Goal: Navigation & Orientation: Find specific page/section

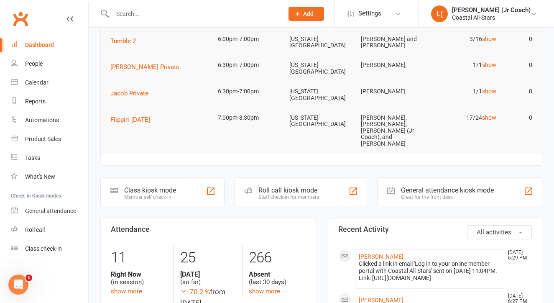
scroll to position [72, 0]
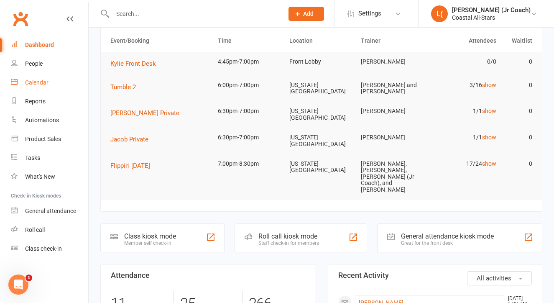
click at [59, 74] on link "Calendar" at bounding box center [49, 82] width 77 height 19
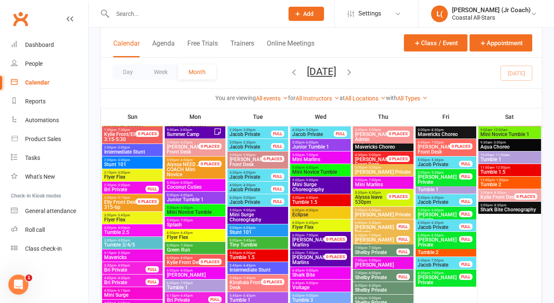
scroll to position [1225, 0]
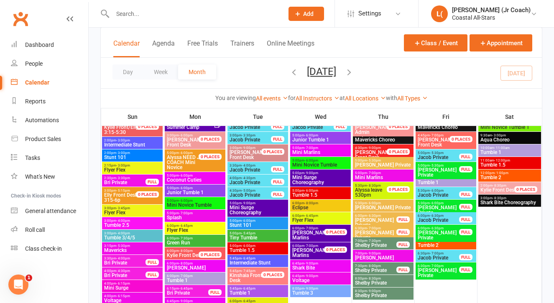
click at [260, 232] on span "5:00pm - 5:45pm" at bounding box center [257, 233] width 57 height 4
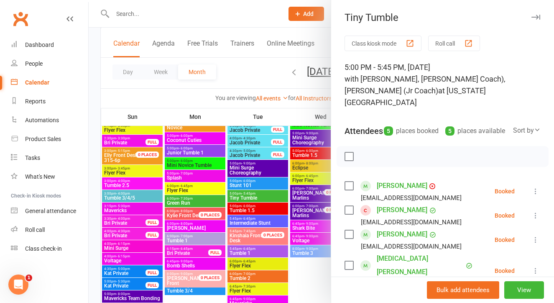
scroll to position [1267, 0]
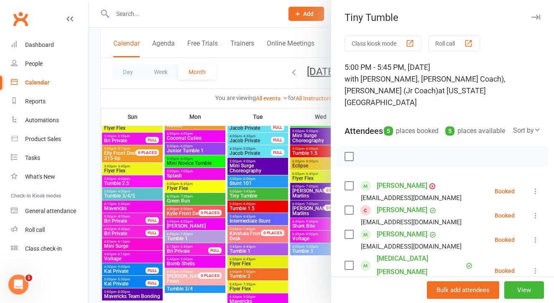
click at [261, 248] on div at bounding box center [322, 151] width 466 height 303
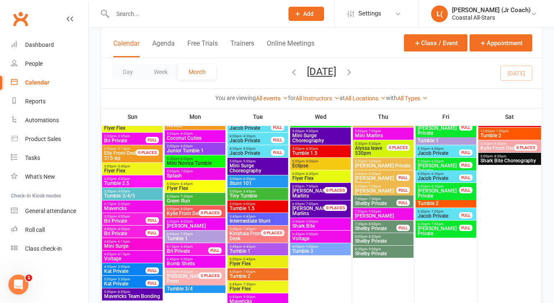
click at [261, 248] on span "Tumble 1" at bounding box center [257, 250] width 57 height 5
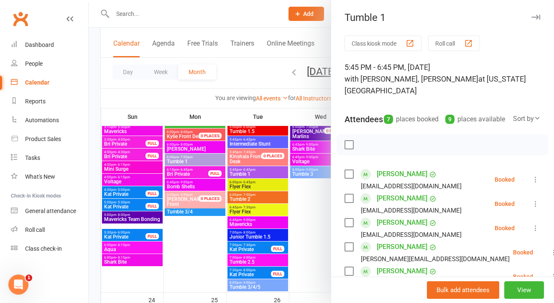
scroll to position [1344, 0]
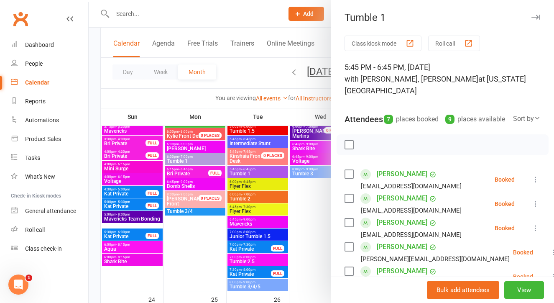
click at [256, 223] on div at bounding box center [322, 151] width 466 height 303
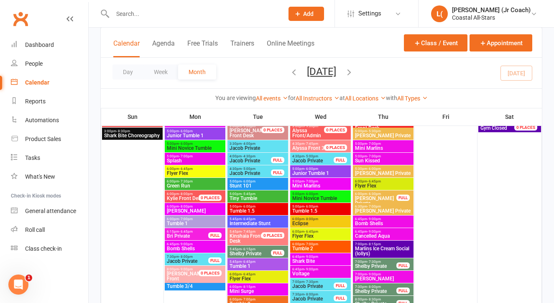
scroll to position [1557, 0]
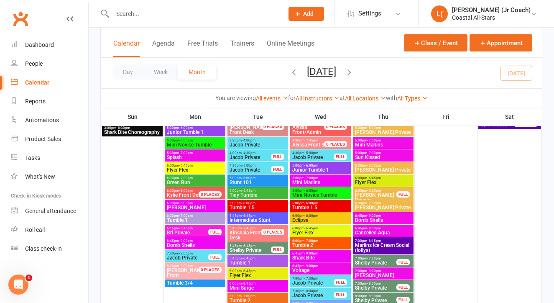
click at [248, 191] on span "- 5:45pm" at bounding box center [249, 191] width 14 height 4
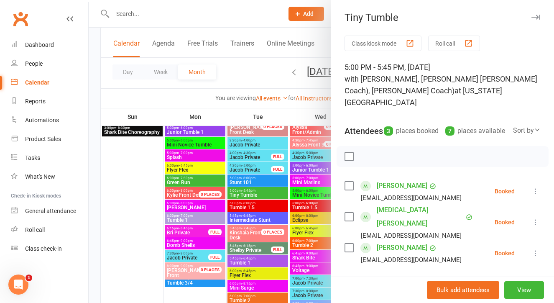
click at [249, 259] on div at bounding box center [322, 151] width 466 height 303
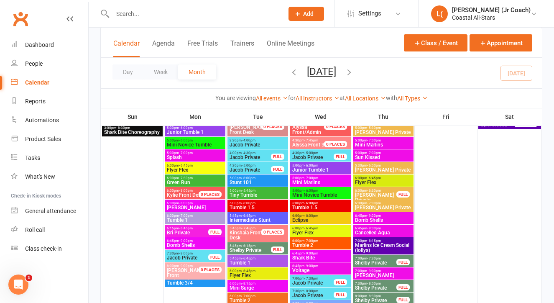
click at [249, 259] on span "- 6:45pm" at bounding box center [249, 258] width 14 height 4
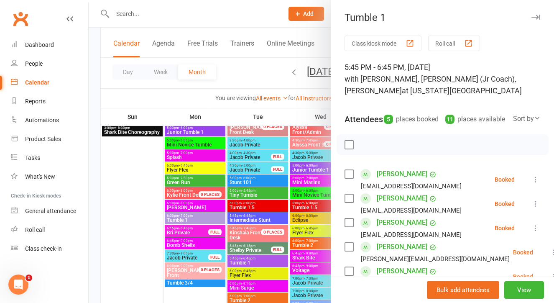
click at [249, 259] on div at bounding box center [322, 151] width 466 height 303
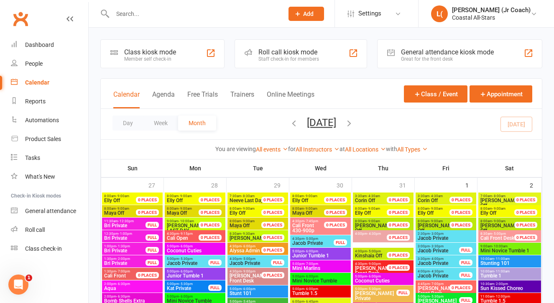
scroll to position [0, 0]
click at [53, 62] on link "People" at bounding box center [49, 63] width 77 height 19
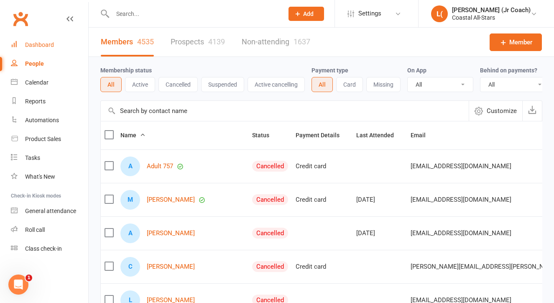
click at [49, 48] on div "Dashboard" at bounding box center [39, 44] width 29 height 7
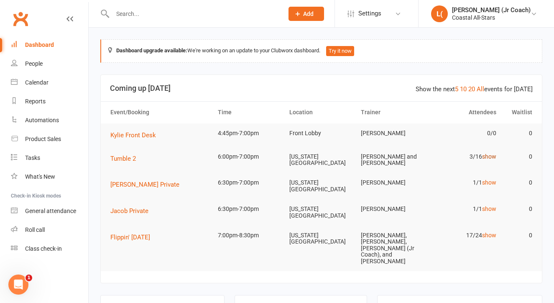
click at [489, 153] on link "show" at bounding box center [489, 156] width 14 height 7
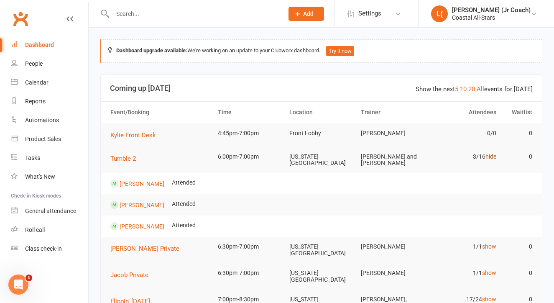
click at [492, 155] on link "hide" at bounding box center [491, 156] width 11 height 7
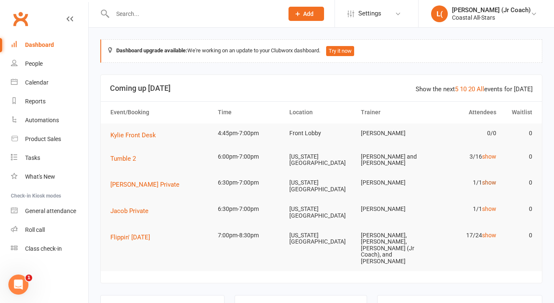
click at [489, 179] on link "show" at bounding box center [489, 182] width 14 height 7
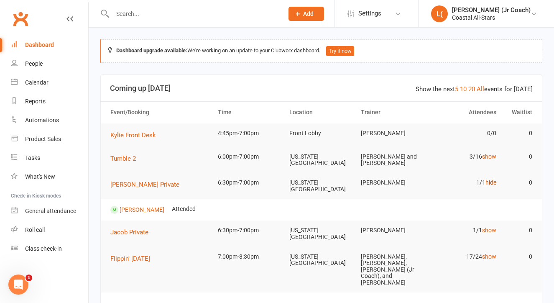
click at [489, 179] on link "hide" at bounding box center [491, 182] width 11 height 7
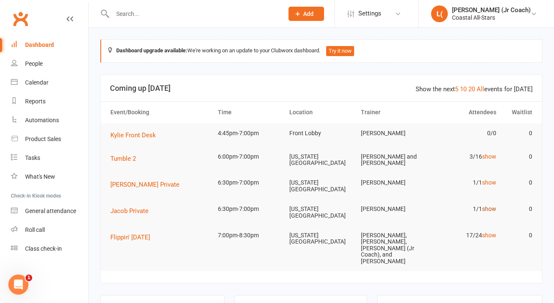
click at [489, 205] on link "show" at bounding box center [489, 208] width 14 height 7
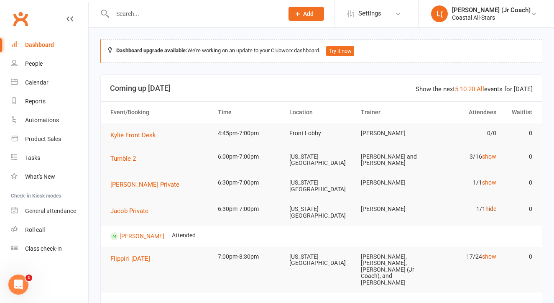
click at [489, 205] on link "hide" at bounding box center [491, 208] width 11 height 7
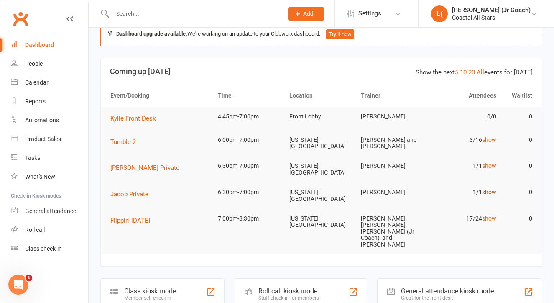
scroll to position [18, 0]
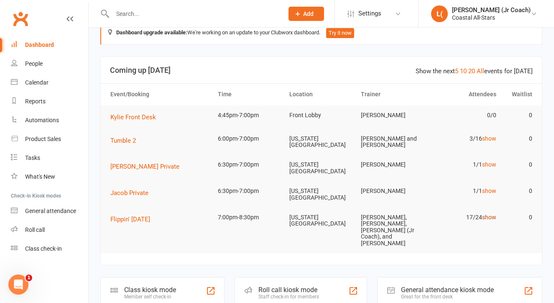
click at [491, 214] on link "show" at bounding box center [489, 217] width 14 height 7
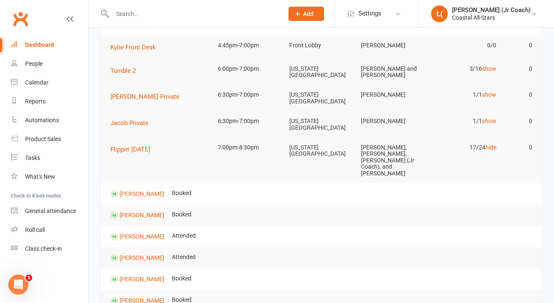
scroll to position [77, 0]
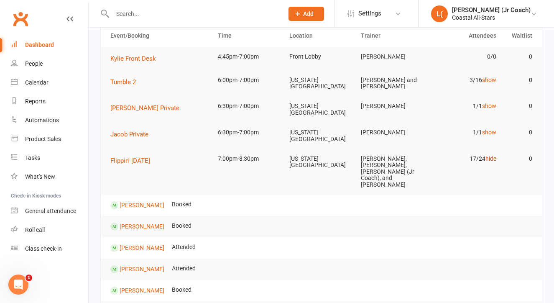
click at [490, 155] on link "hide" at bounding box center [491, 158] width 11 height 7
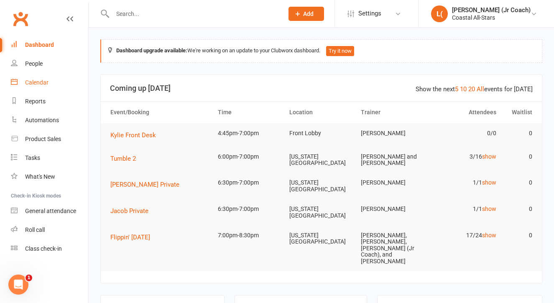
scroll to position [0, 0]
click at [53, 82] on link "Calendar" at bounding box center [49, 82] width 77 height 19
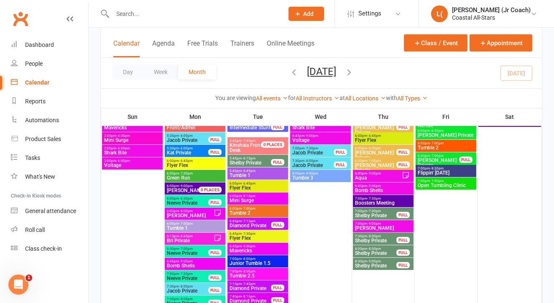
scroll to position [208, 0]
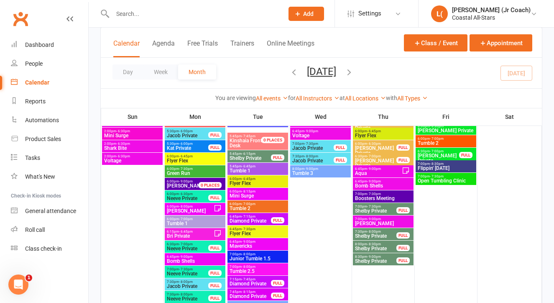
click at [369, 218] on span "- 9:00pm" at bounding box center [374, 219] width 14 height 4
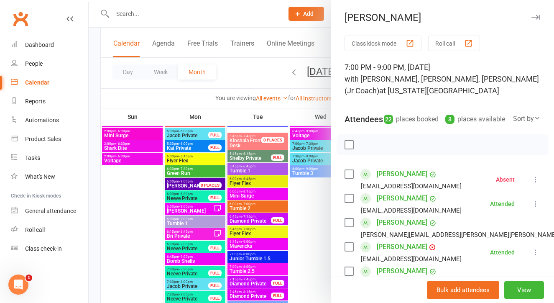
click at [312, 202] on div at bounding box center [322, 151] width 466 height 303
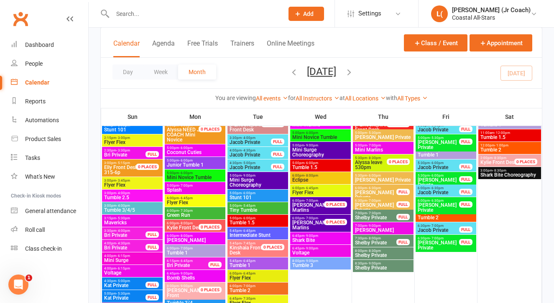
scroll to position [1272, 0]
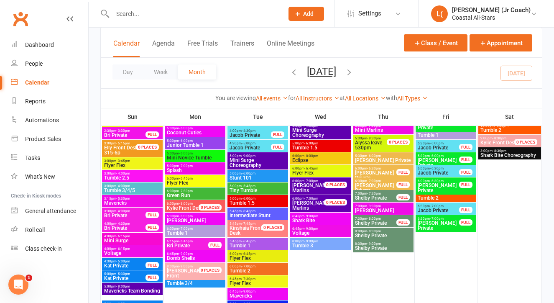
click at [362, 209] on span "[PERSON_NAME]" at bounding box center [383, 210] width 57 height 5
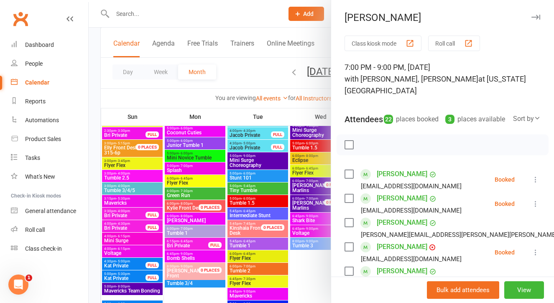
scroll to position [0, 0]
click at [494, 113] on div "3 places available" at bounding box center [476, 119] width 60 height 12
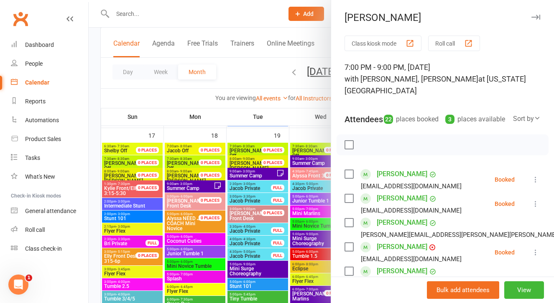
scroll to position [1156, 0]
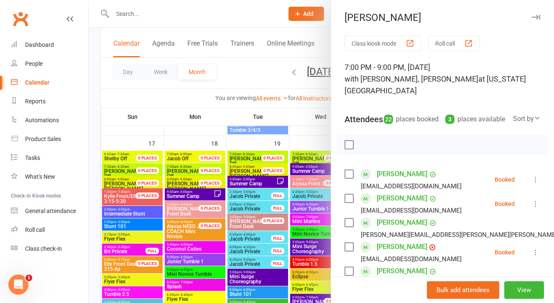
click at [288, 130] on div at bounding box center [322, 151] width 466 height 303
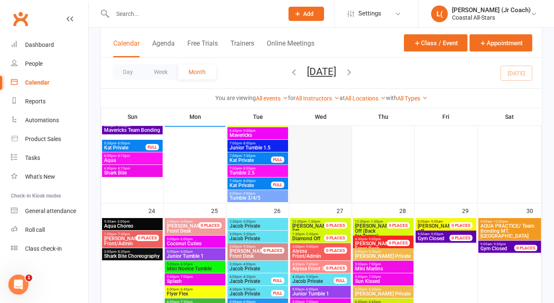
scroll to position [1433, 0]
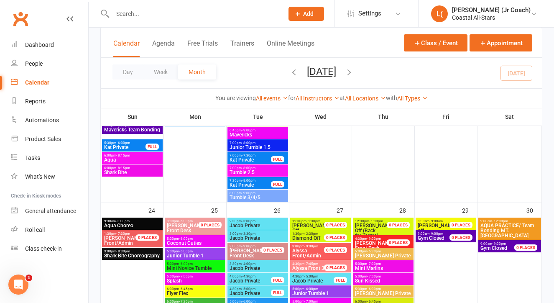
click at [369, 229] on span "[PERSON_NAME] Off (Back for Teams)" at bounding box center [376, 230] width 42 height 15
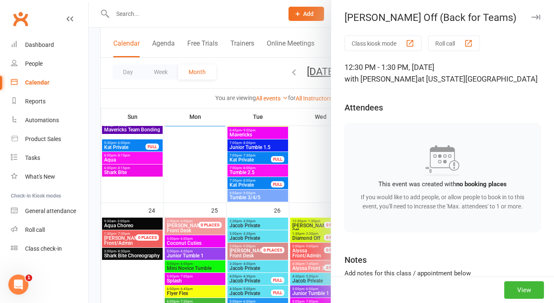
click at [308, 171] on div at bounding box center [322, 151] width 466 height 303
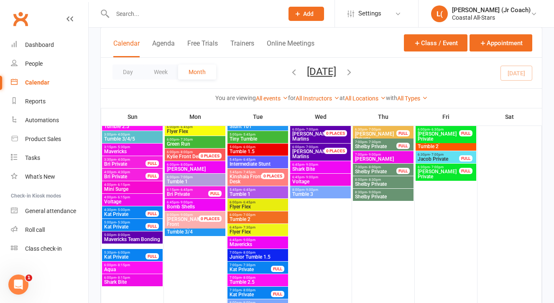
scroll to position [1322, 0]
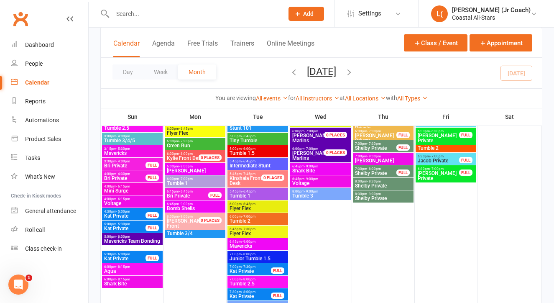
click at [120, 242] on span "Mavericks Team Bonding" at bounding box center [132, 240] width 57 height 5
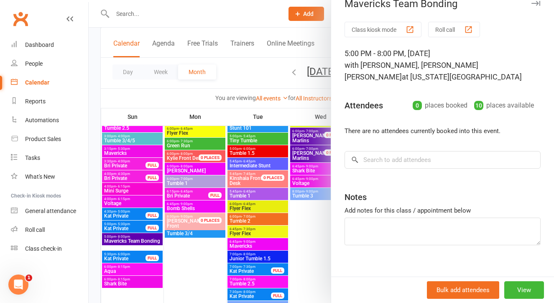
scroll to position [3, 0]
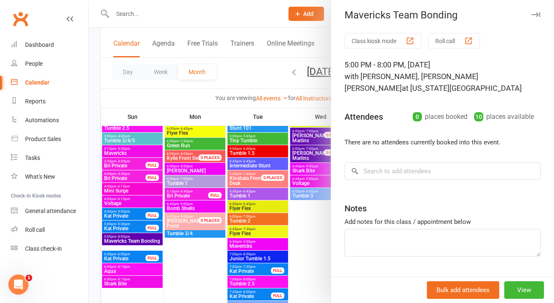
click at [307, 186] on div at bounding box center [322, 151] width 466 height 303
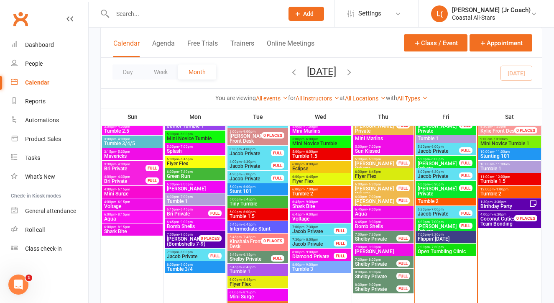
scroll to position [889, 0]
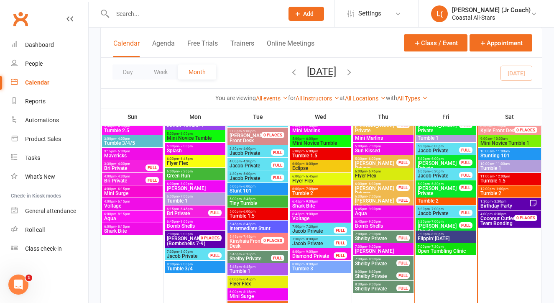
click at [435, 236] on span "Flippin' [DATE]" at bounding box center [445, 238] width 57 height 5
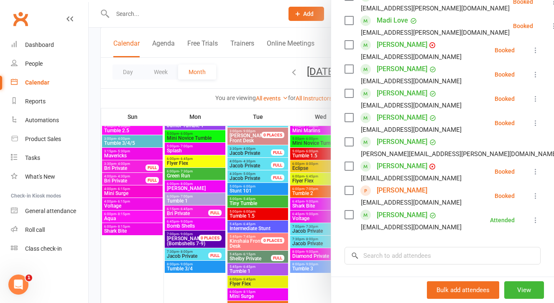
scroll to position [378, 0]
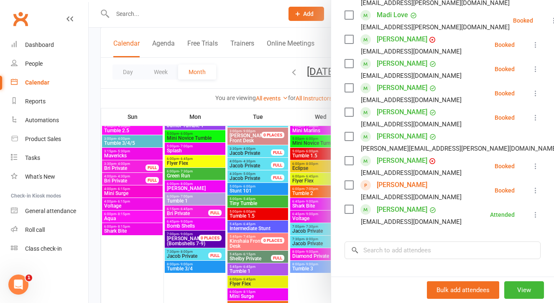
click at [406, 178] on link "[PERSON_NAME]" at bounding box center [402, 184] width 51 height 13
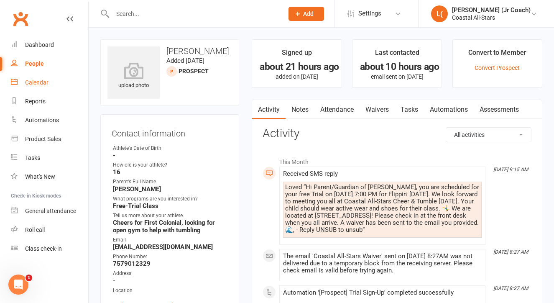
click at [42, 83] on div "Calendar" at bounding box center [36, 82] width 23 height 7
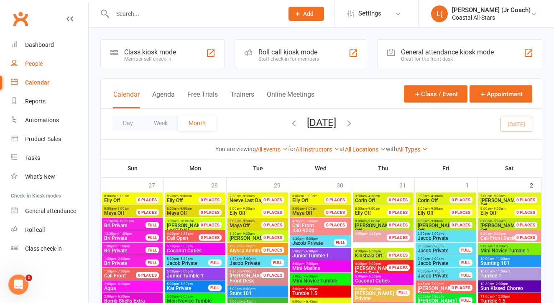
click at [29, 67] on div "People" at bounding box center [34, 63] width 18 height 7
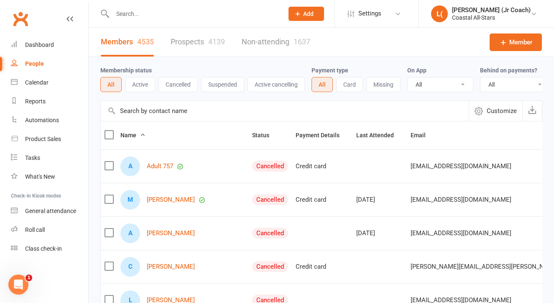
click at [202, 40] on link "Prospects 4139" at bounding box center [198, 42] width 54 height 29
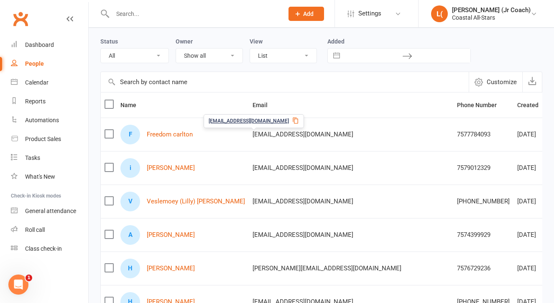
scroll to position [36, 0]
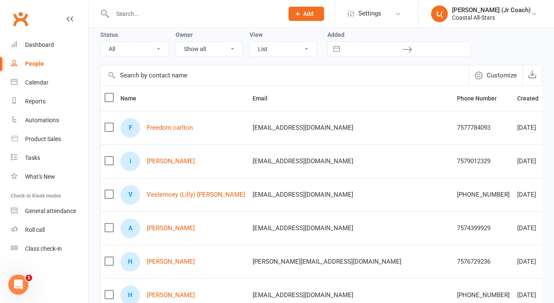
click at [179, 134] on div "F Freedom carlton" at bounding box center [182, 128] width 125 height 20
click at [179, 129] on link "Freedom carlton" at bounding box center [170, 127] width 46 height 7
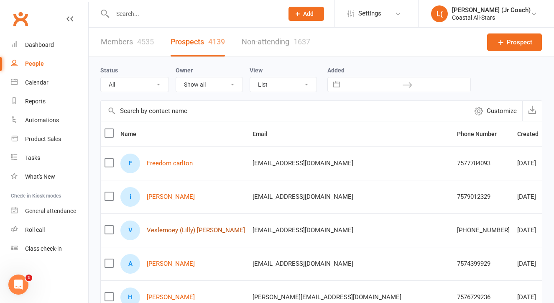
click at [173, 228] on link "Veslemoey (Lilly) [PERSON_NAME]" at bounding box center [196, 230] width 98 height 7
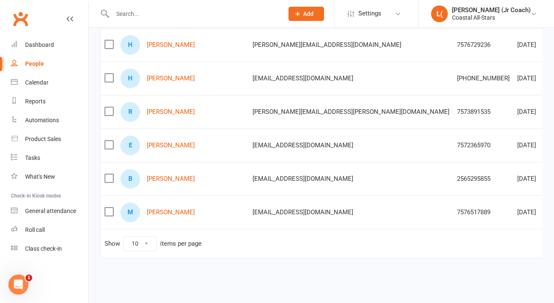
scroll to position [259, 0]
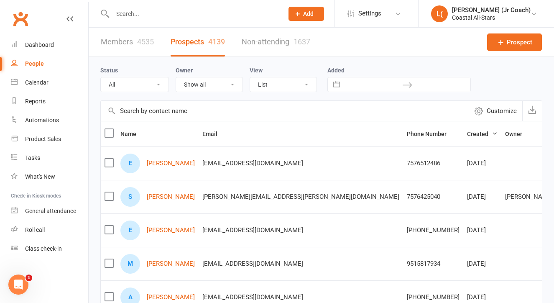
scroll to position [0, 0]
click at [166, 189] on div "S [PERSON_NAME]" at bounding box center [157, 197] width 74 height 20
click at [166, 198] on link "[PERSON_NAME]" at bounding box center [171, 196] width 48 height 7
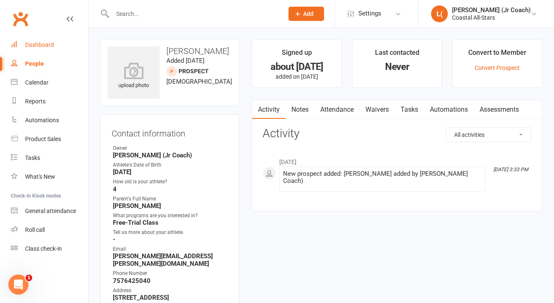
click at [44, 45] on div "Dashboard" at bounding box center [39, 44] width 29 height 7
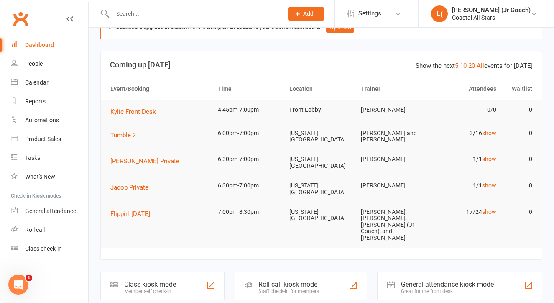
scroll to position [26, 0]
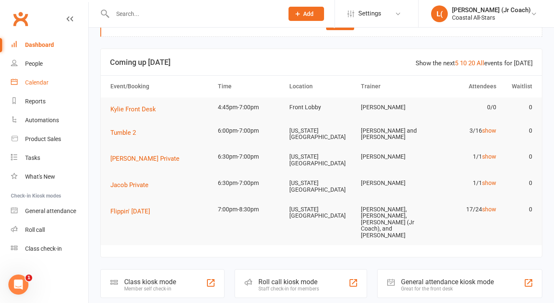
click at [37, 81] on div "Calendar" at bounding box center [36, 82] width 23 height 7
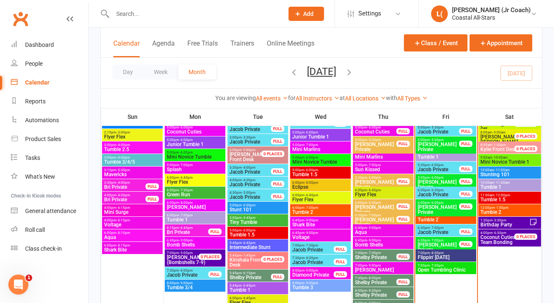
scroll to position [878, 0]
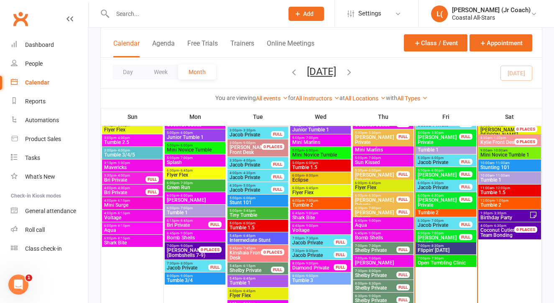
click at [426, 210] on span "Tumble 2" at bounding box center [445, 212] width 57 height 5
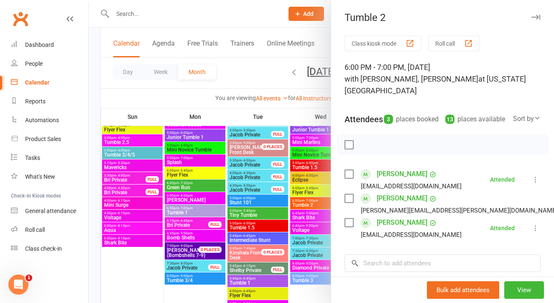
click at [305, 164] on div at bounding box center [322, 151] width 466 height 303
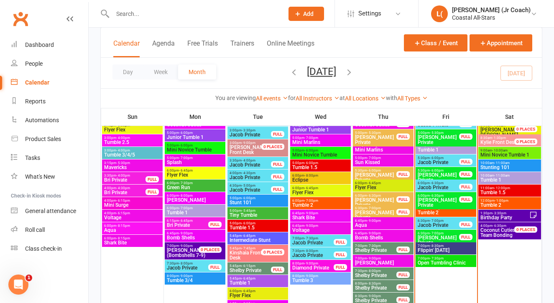
click at [428, 147] on span "Tumble 1" at bounding box center [445, 149] width 57 height 5
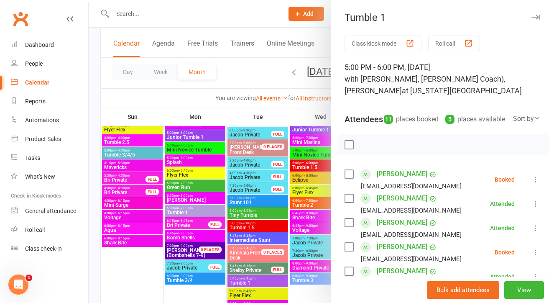
click at [313, 144] on div at bounding box center [322, 151] width 466 height 303
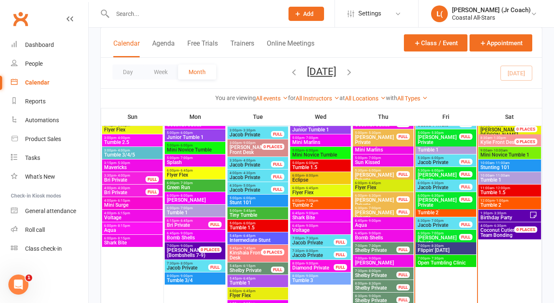
click at [433, 257] on span "- 7:30pm" at bounding box center [437, 258] width 14 height 4
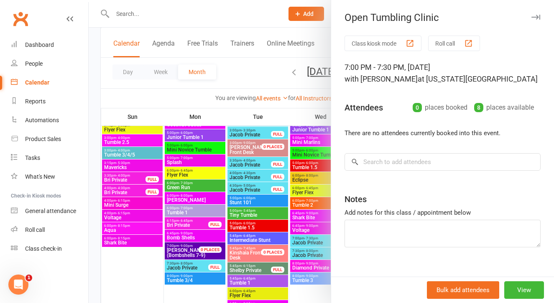
click at [282, 188] on div at bounding box center [322, 151] width 466 height 303
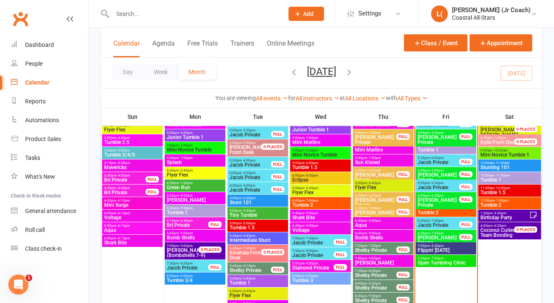
click at [365, 264] on span "[PERSON_NAME]" at bounding box center [383, 262] width 57 height 5
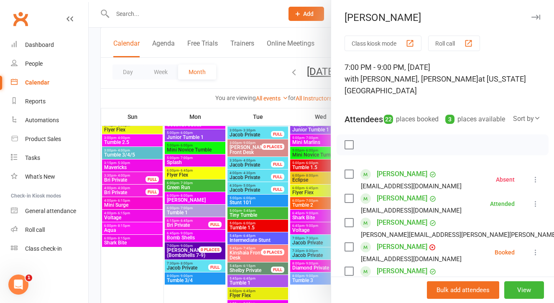
click at [280, 204] on div at bounding box center [322, 151] width 466 height 303
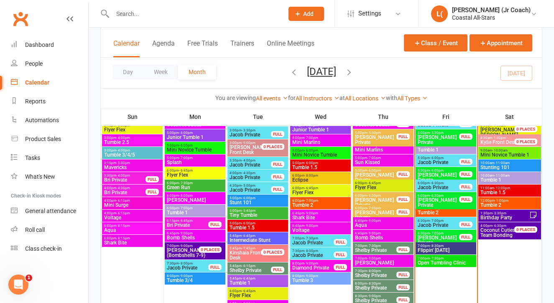
click at [362, 220] on span "6:45pm - 9:00pm" at bounding box center [383, 221] width 57 height 4
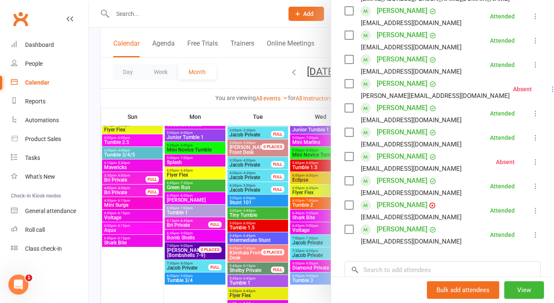
scroll to position [262, 0]
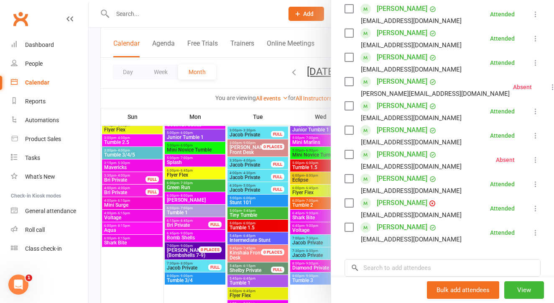
click at [283, 193] on div at bounding box center [322, 151] width 466 height 303
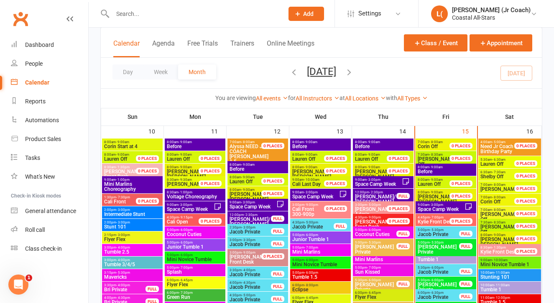
scroll to position [760, 0]
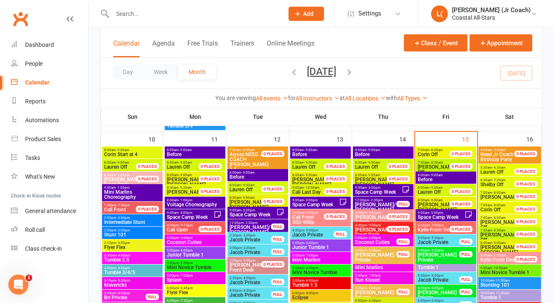
click at [406, 187] on icon at bounding box center [406, 189] width 6 height 6
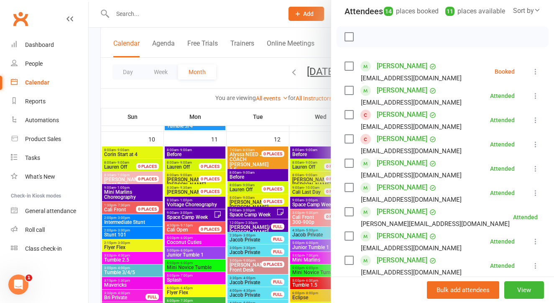
scroll to position [107, 0]
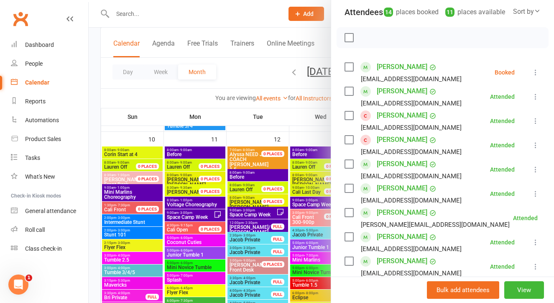
click at [305, 212] on div at bounding box center [322, 151] width 466 height 303
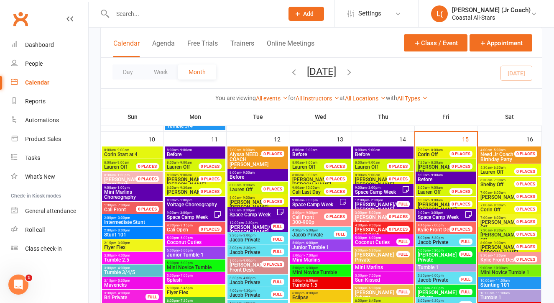
click at [331, 200] on span "9:00am - 3:00pm" at bounding box center [315, 200] width 47 height 4
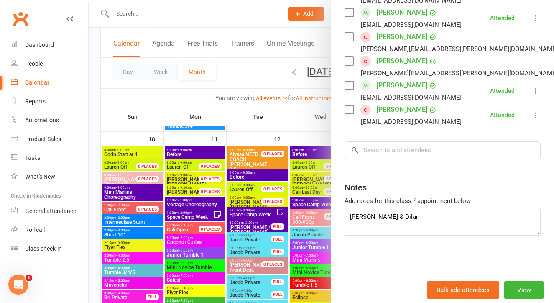
scroll to position [391, 0]
click at [260, 204] on div at bounding box center [322, 151] width 466 height 303
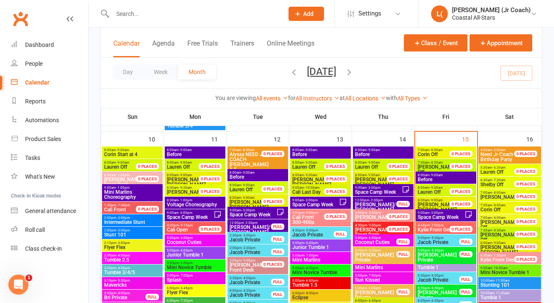
click at [177, 213] on span "9:00am - 3:00pm" at bounding box center [189, 213] width 47 height 4
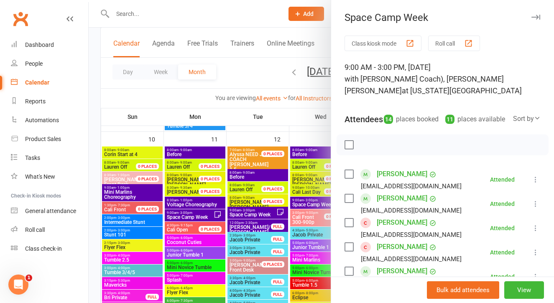
click at [250, 214] on div at bounding box center [322, 151] width 466 height 303
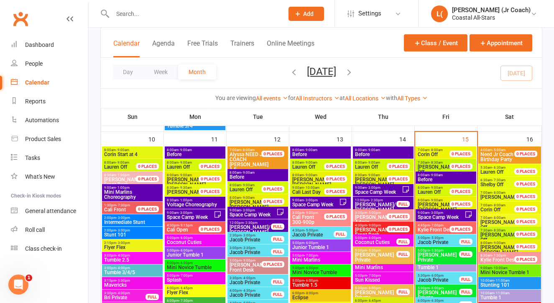
click at [250, 214] on span "Space Camp Week" at bounding box center [252, 214] width 47 height 5
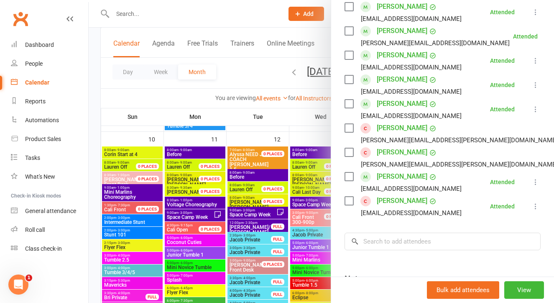
scroll to position [0, 0]
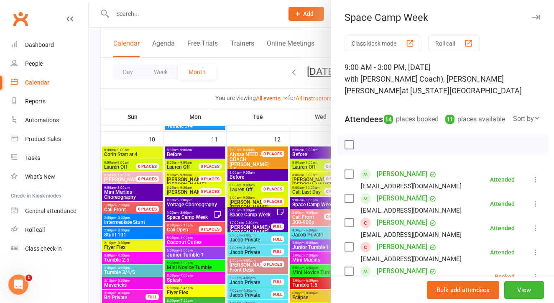
click at [278, 237] on div at bounding box center [322, 151] width 466 height 303
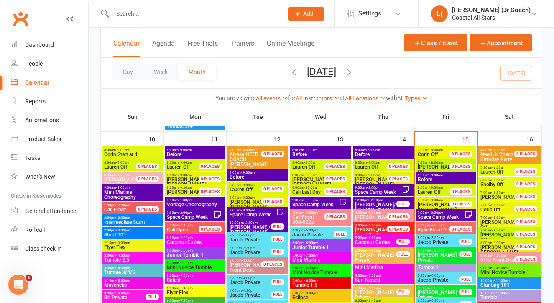
click at [317, 197] on div "9:00am - 3:00pm Space Camp Week" at bounding box center [320, 203] width 61 height 12
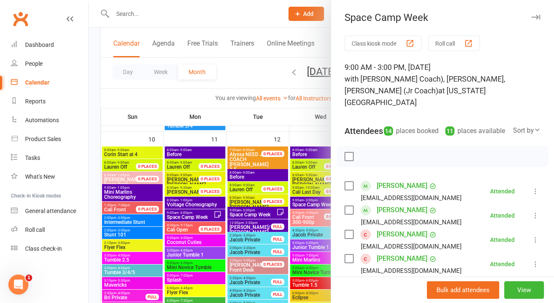
click at [306, 213] on div at bounding box center [322, 151] width 466 height 303
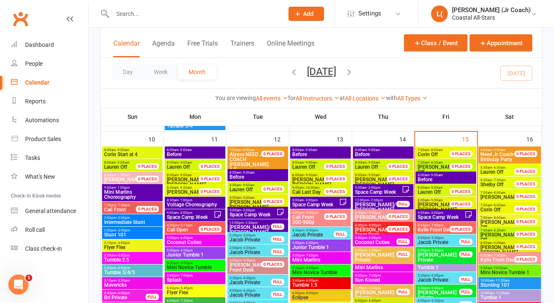
click at [441, 215] on span "Space Camp Week" at bounding box center [440, 217] width 47 height 5
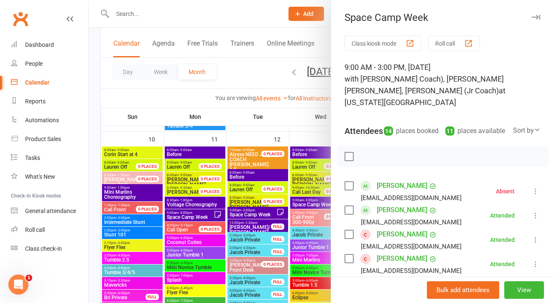
scroll to position [746, 0]
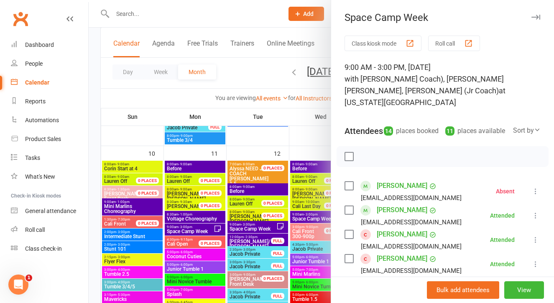
click at [300, 210] on div at bounding box center [322, 151] width 466 height 303
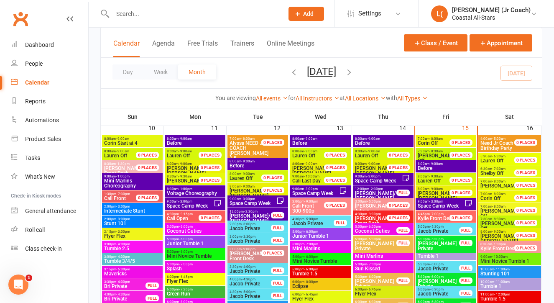
scroll to position [772, 0]
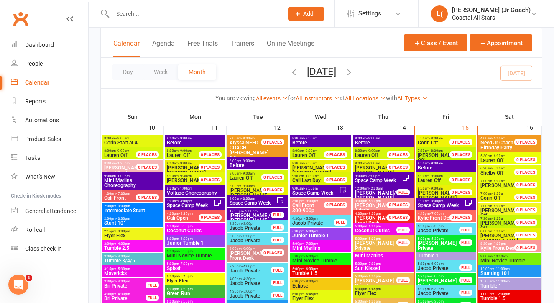
click at [510, 145] on span "Need Jr Coach Birthday Party" at bounding box center [502, 145] width 44 height 10
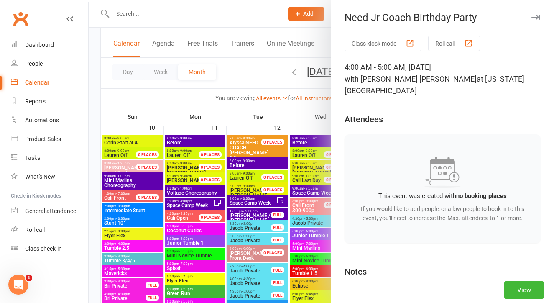
click at [318, 159] on div at bounding box center [322, 151] width 466 height 303
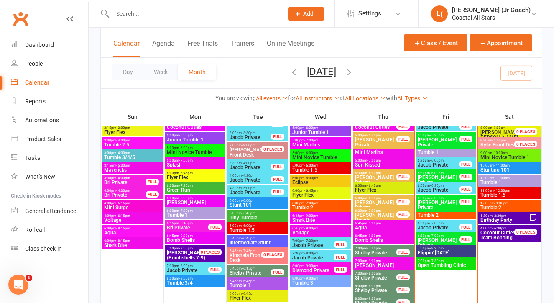
scroll to position [933, 0]
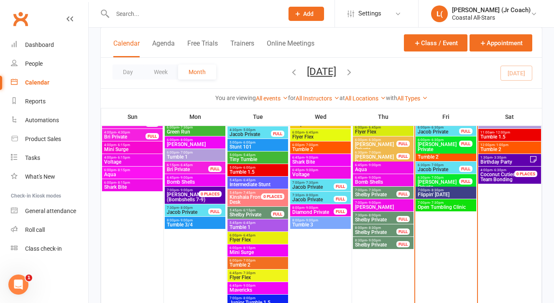
click at [488, 159] on span "Birthday Party" at bounding box center [504, 161] width 49 height 5
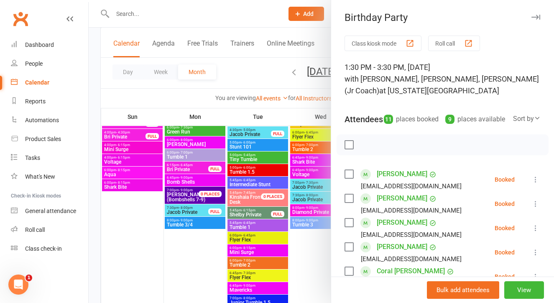
scroll to position [0, 0]
click at [304, 238] on div at bounding box center [322, 151] width 466 height 303
